Goal: Task Accomplishment & Management: Manage account settings

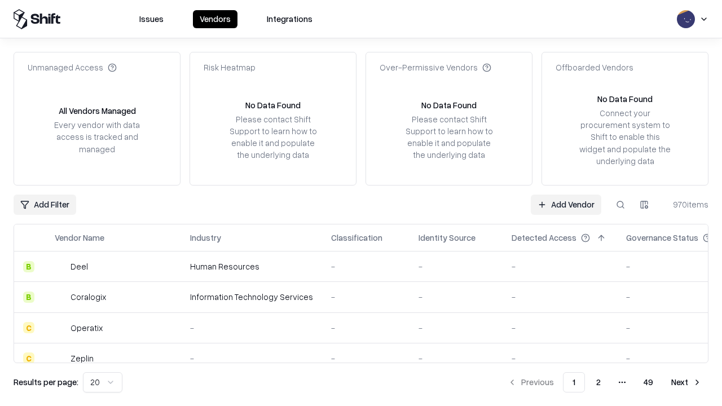
click at [565, 204] on link "Add Vendor" at bounding box center [565, 204] width 70 height 20
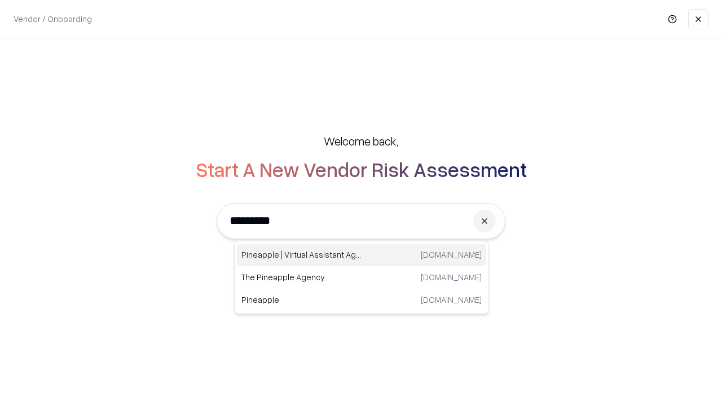
click at [361, 255] on div "Pineapple | Virtual Assistant Agency [DOMAIN_NAME]" at bounding box center [361, 255] width 249 height 23
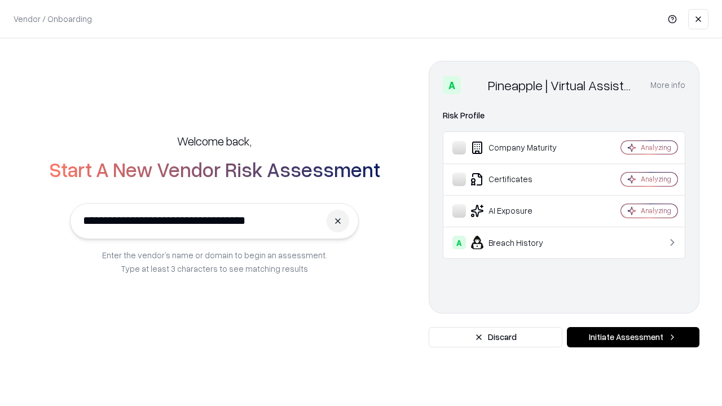
type input "**********"
click at [633, 337] on button "Initiate Assessment" at bounding box center [633, 337] width 132 height 20
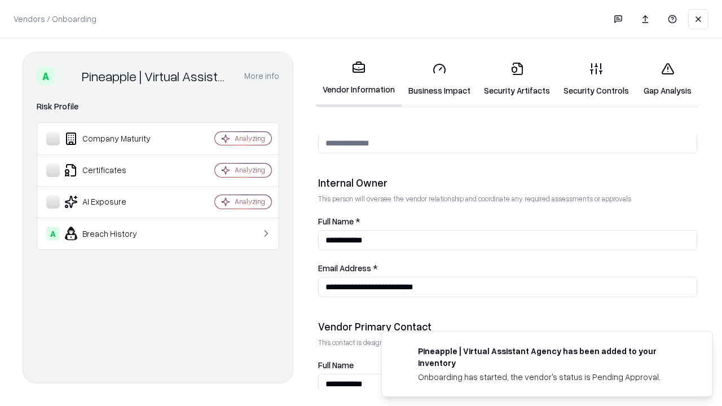
scroll to position [584, 0]
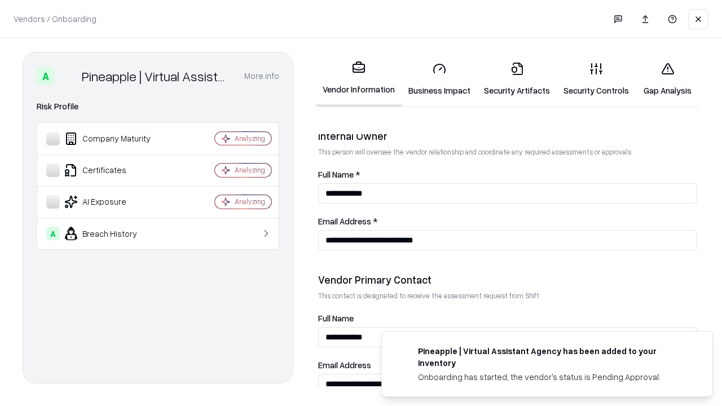
click at [516, 79] on link "Security Artifacts" at bounding box center [516, 79] width 79 height 52
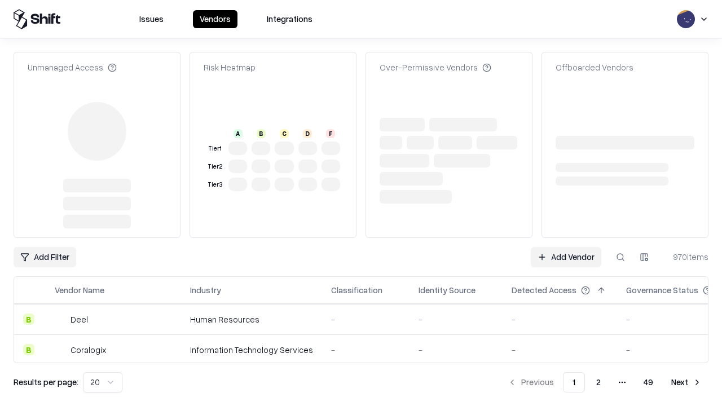
click at [565, 247] on link "Add Vendor" at bounding box center [565, 257] width 70 height 20
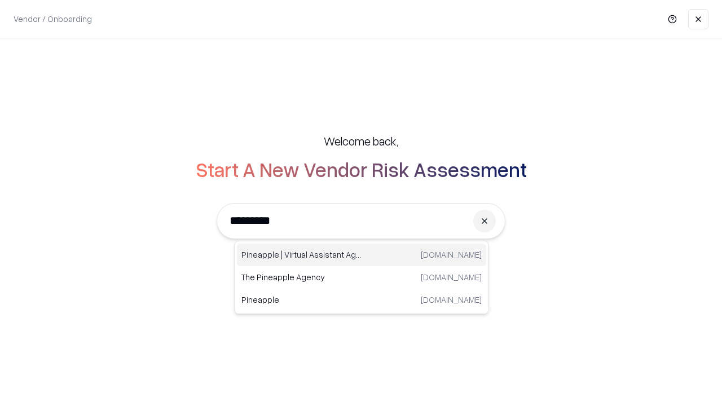
click at [361, 255] on div "Pineapple | Virtual Assistant Agency [DOMAIN_NAME]" at bounding box center [361, 255] width 249 height 23
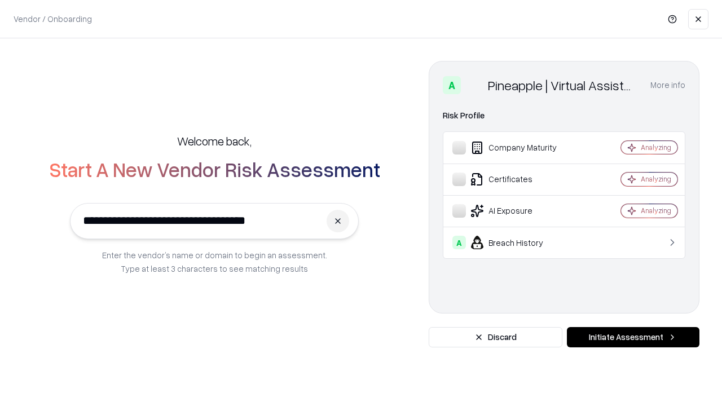
type input "**********"
click at [633, 337] on button "Initiate Assessment" at bounding box center [633, 337] width 132 height 20
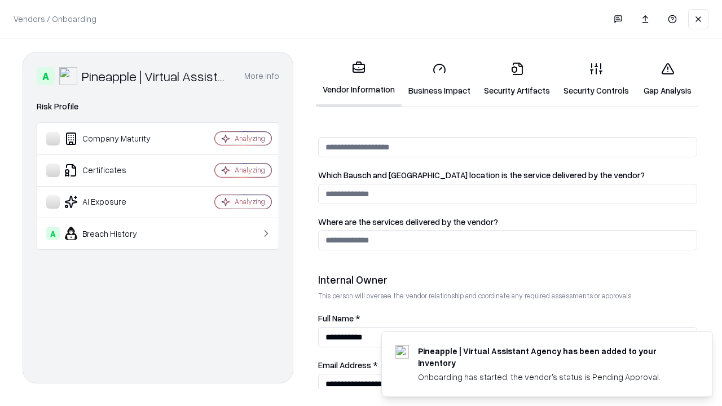
scroll to position [584, 0]
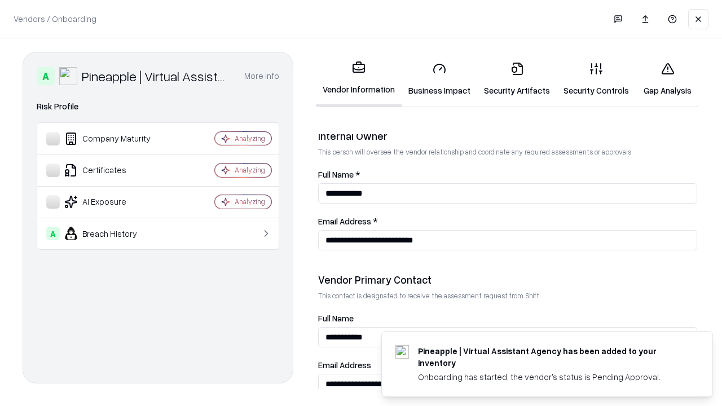
click at [667, 79] on link "Gap Analysis" at bounding box center [667, 79] width 64 height 52
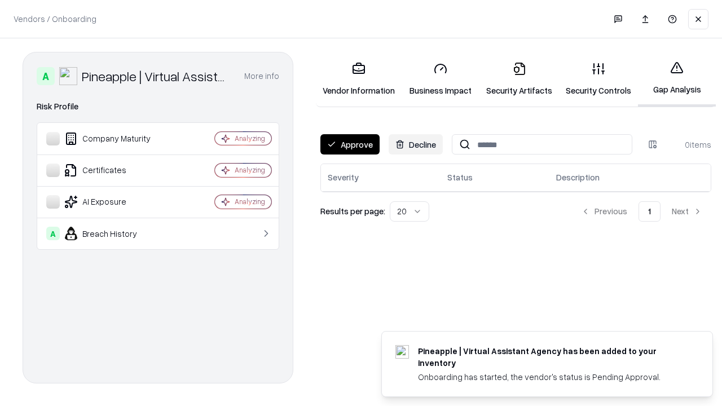
click at [350, 144] on button "Approve" at bounding box center [349, 144] width 59 height 20
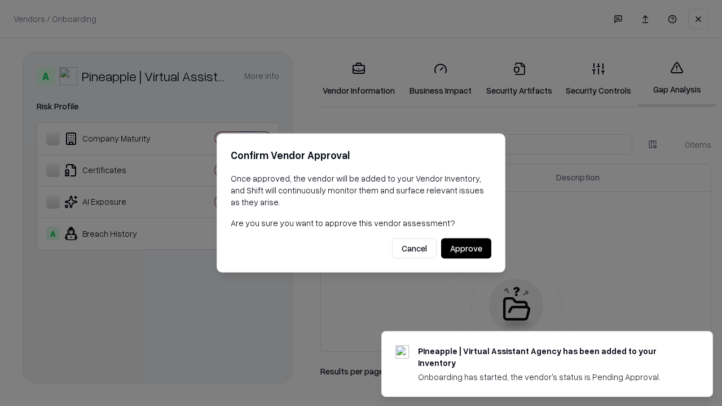
click at [466, 248] on button "Approve" at bounding box center [466, 248] width 50 height 20
